Goal: Navigation & Orientation: Find specific page/section

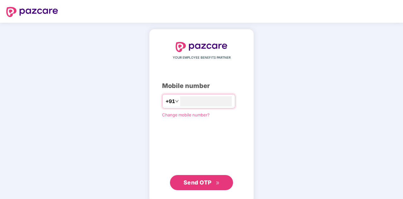
type input "**********"
click at [189, 178] on span "Send OTP" at bounding box center [198, 181] width 28 height 7
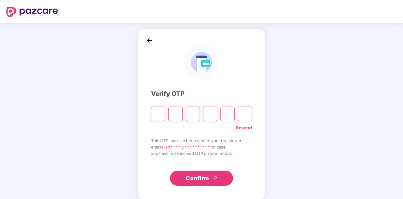
type input "*"
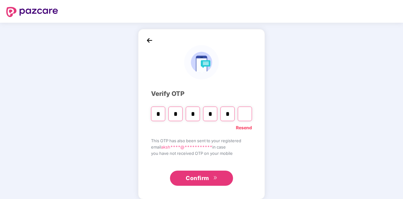
type input "*"
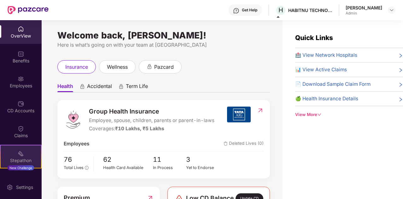
click at [15, 151] on div "Stepathon New Challenge" at bounding box center [21, 157] width 42 height 24
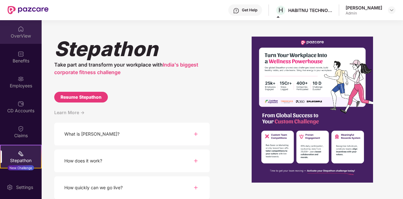
click at [15, 28] on div "OverView" at bounding box center [21, 32] width 42 height 24
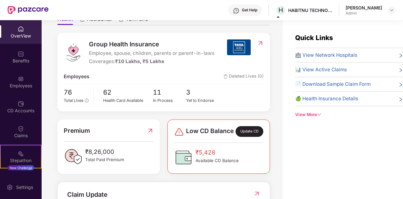
scroll to position [67, 0]
click at [187, 96] on span "3" at bounding box center [202, 92] width 33 height 10
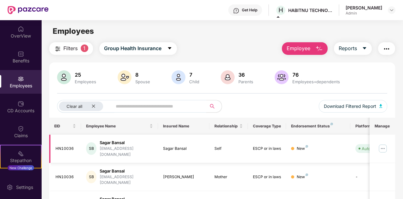
scroll to position [26, 0]
